Goal: Task Accomplishment & Management: Manage account settings

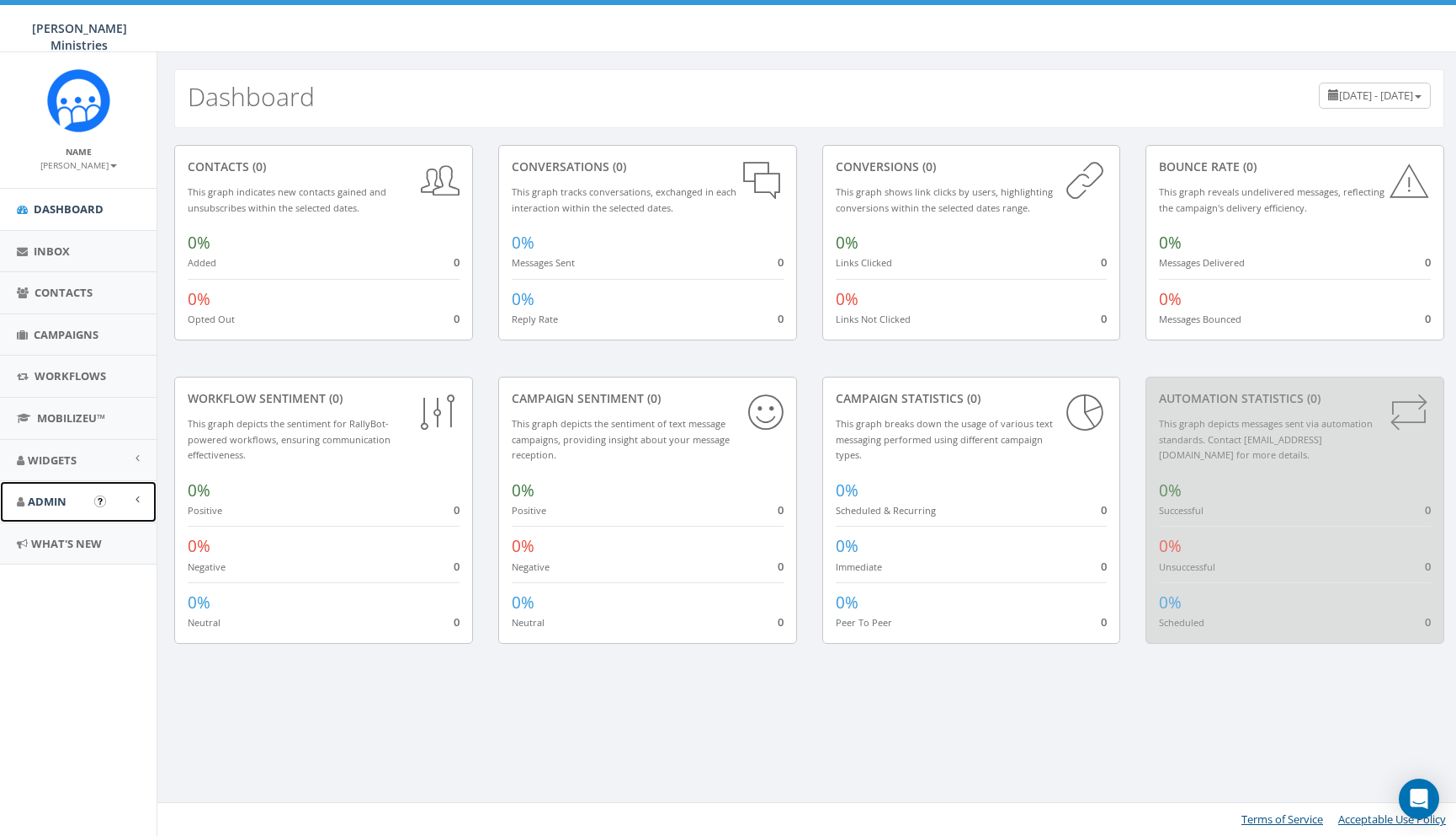
click at [38, 498] on span "Admin" at bounding box center [47, 501] width 38 height 16
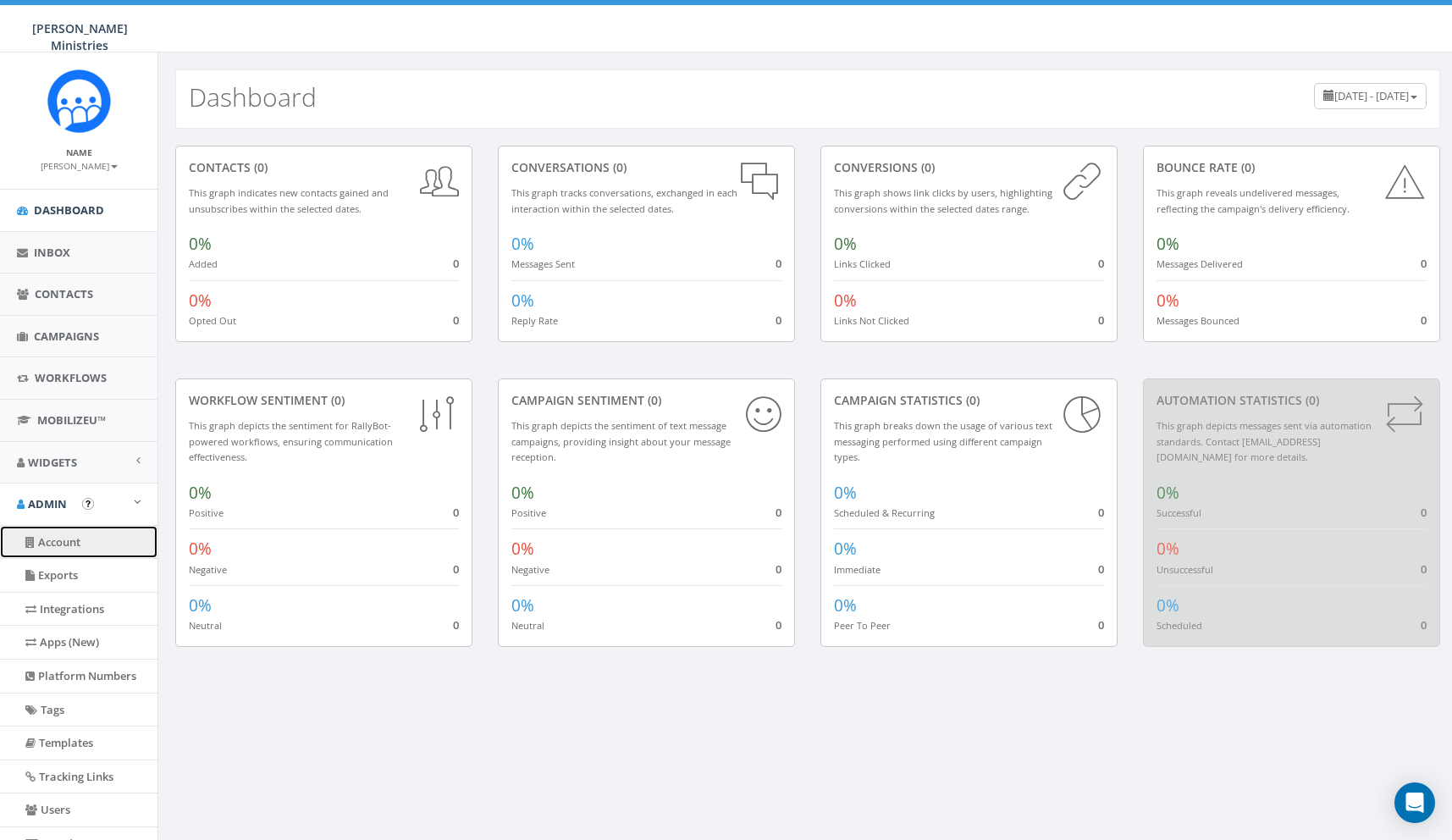
click at [57, 534] on link "Account" at bounding box center [78, 542] width 157 height 33
